Goal: Task Accomplishment & Management: Complete application form

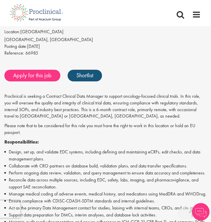
scroll to position [120, 0]
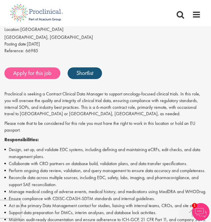
click at [43, 79] on link "Apply for this job" at bounding box center [32, 73] width 56 height 12
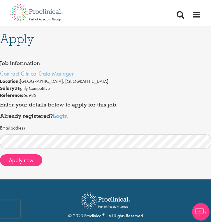
scroll to position [0, 0]
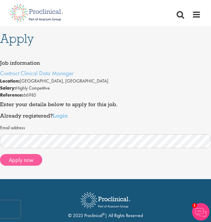
click at [24, 157] on button "Apply now" at bounding box center [21, 160] width 42 height 12
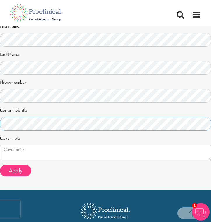
scroll to position [145, 0]
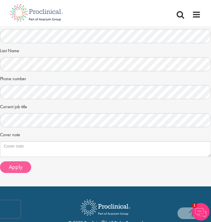
click at [14, 163] on span "Apply" at bounding box center [16, 167] width 14 height 8
